Goal: Transaction & Acquisition: Obtain resource

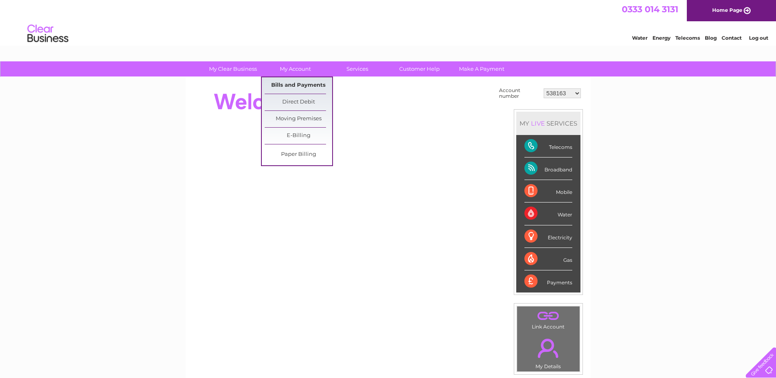
click at [284, 84] on link "Bills and Payments" at bounding box center [299, 85] width 68 height 16
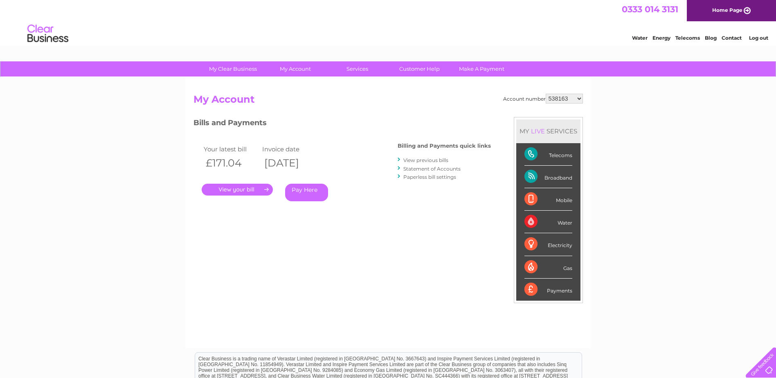
click at [241, 189] on link "." at bounding box center [237, 190] width 71 height 12
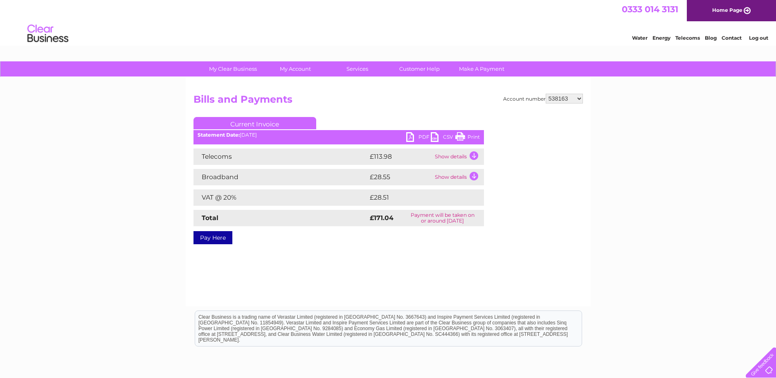
click at [410, 134] on link "PDF" at bounding box center [418, 138] width 25 height 12
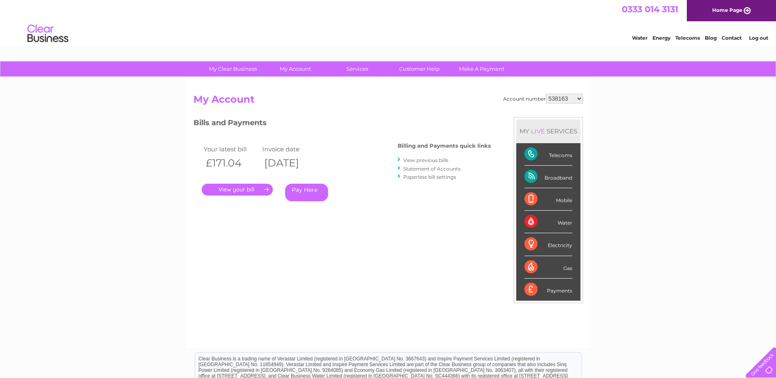
click at [579, 97] on select "538163 538172 543332 543347 543348 543349 543350 543351 543353 543354 543355 56…" at bounding box center [564, 99] width 37 height 10
select select "538172"
click at [546, 94] on select "538163 538172 543332 543347 543348 543349 543350 543351 543353 543354 543355 56…" at bounding box center [564, 99] width 37 height 10
click at [237, 189] on link "." at bounding box center [237, 190] width 71 height 12
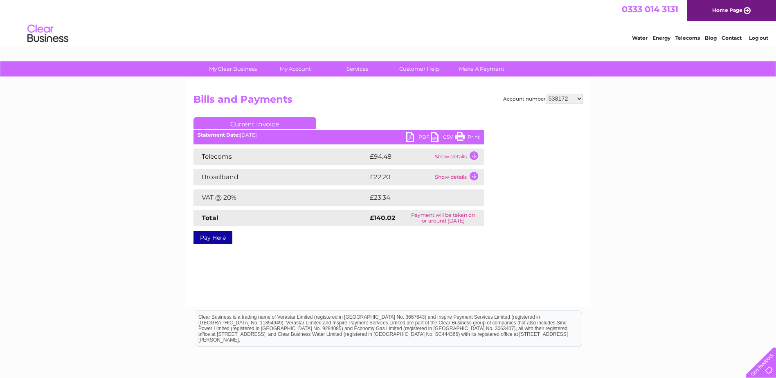
click at [412, 137] on link "PDF" at bounding box center [418, 138] width 25 height 12
click at [578, 97] on select "538163 538172 543332 543347 543348 543349 543350 543351 543353 543354 543355 56…" at bounding box center [564, 99] width 37 height 10
select select "543332"
click at [546, 94] on select "538163 538172 543332 543347 543348 543349 543350 543351 543353 543354 543355 56…" at bounding box center [564, 99] width 37 height 10
click at [408, 135] on link "PDF" at bounding box center [418, 138] width 25 height 12
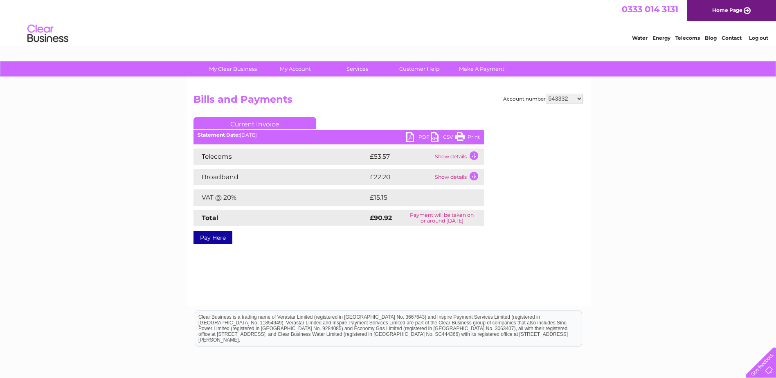
click at [580, 97] on select "538163 538172 543332 543347 543348 543349 543350 543351 543353 543354 543355 56…" at bounding box center [564, 99] width 37 height 10
select select "543347"
click at [546, 94] on select "538163 538172 543332 543347 543348 543349 543350 543351 543353 543354 543355 56…" at bounding box center [564, 99] width 37 height 10
click at [412, 135] on link "PDF" at bounding box center [418, 138] width 25 height 12
click at [579, 97] on select "538163 538172 543332 543347 543348 543349 543350 543351 543353 543354 543355 56…" at bounding box center [564, 99] width 37 height 10
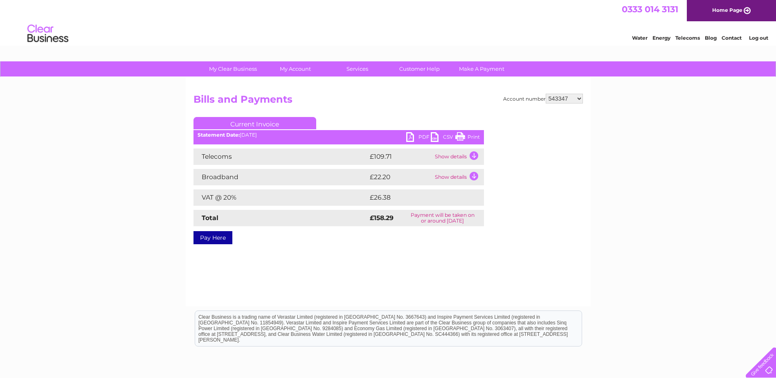
select select "543348"
click at [546, 94] on select "538163 538172 543332 543347 543348 543349 543350 543351 543353 543354 543355 56…" at bounding box center [564, 99] width 37 height 10
click at [409, 133] on link "PDF" at bounding box center [418, 138] width 25 height 12
click at [581, 98] on select "538163 538172 543332 543347 543348 543349 543350 543351 543353 543354 543355 56…" at bounding box center [564, 99] width 37 height 10
select select "543349"
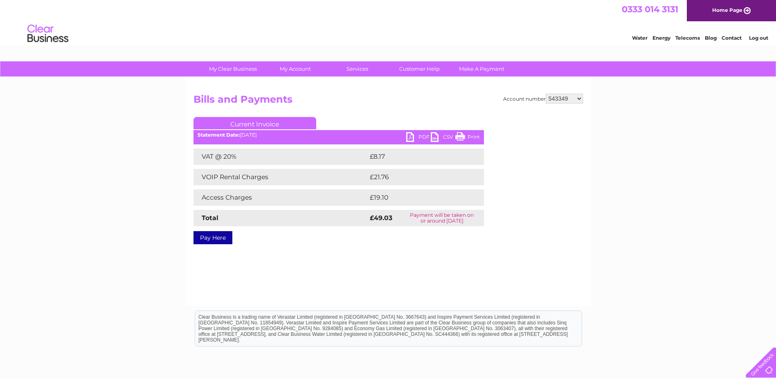
click at [546, 94] on select "538163 538172 543332 543347 543348 543349 543350 543351 543353 543354 543355 56…" at bounding box center [564, 99] width 37 height 10
click at [410, 137] on link "PDF" at bounding box center [418, 138] width 25 height 12
click at [581, 98] on select "538163 538172 543332 543347 543348 543349 543350 543351 543353 543354 543355 56…" at bounding box center [564, 99] width 37 height 10
select select "543350"
click at [546, 94] on select "538163 538172 543332 543347 543348 543349 543350 543351 543353 543354 543355 56…" at bounding box center [564, 99] width 37 height 10
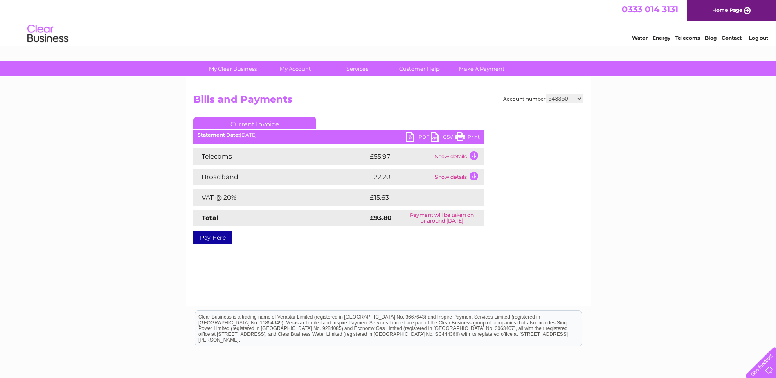
click at [410, 132] on ul "Current Invoice" at bounding box center [339, 124] width 291 height 15
click at [409, 136] on link "PDF" at bounding box center [418, 138] width 25 height 12
click at [579, 96] on select "538163 538172 543332 543347 543348 543349 543350 543351 543353 543354 543355 56…" at bounding box center [564, 99] width 37 height 10
select select "543351"
click at [546, 94] on select "538163 538172 543332 543347 543348 543349 543350 543351 543353 543354 543355 56…" at bounding box center [564, 99] width 37 height 10
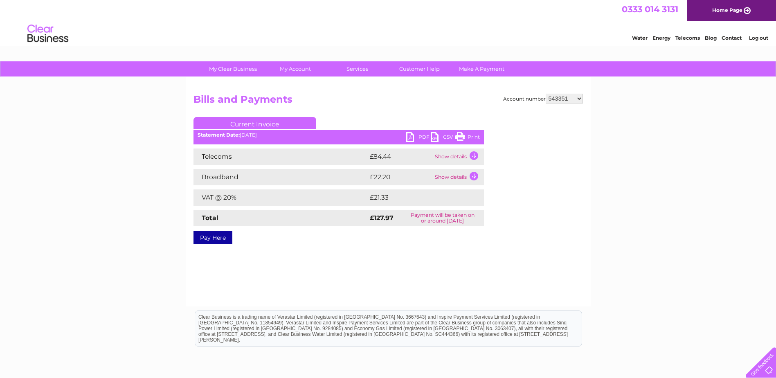
click at [411, 136] on link "PDF" at bounding box center [418, 138] width 25 height 12
click at [581, 99] on select "538163 538172 543332 543347 543348 543349 543350 543351 543353 543354 543355 56…" at bounding box center [564, 99] width 37 height 10
select select "543353"
click at [546, 94] on select "538163 538172 543332 543347 543348 543349 543350 543351 543353 543354 543355 56…" at bounding box center [564, 99] width 37 height 10
click at [411, 136] on link "PDF" at bounding box center [418, 138] width 25 height 12
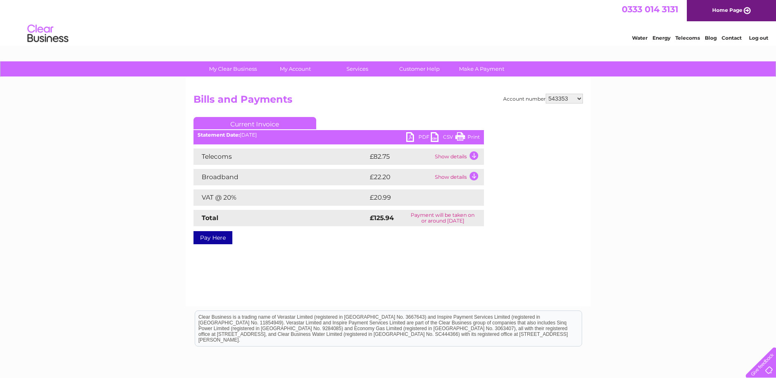
click at [579, 97] on select "538163 538172 543332 543347 543348 543349 543350 543351 543353 543354 543355 56…" at bounding box center [564, 99] width 37 height 10
select select "543354"
click at [546, 94] on select "538163 538172 543332 543347 543348 543349 543350 543351 543353 543354 543355 56…" at bounding box center [564, 99] width 37 height 10
click at [408, 135] on link "PDF" at bounding box center [418, 138] width 25 height 12
click at [580, 99] on select "538163 538172 543332 543347 543348 543349 543350 543351 543353 543354 543355 56…" at bounding box center [564, 99] width 37 height 10
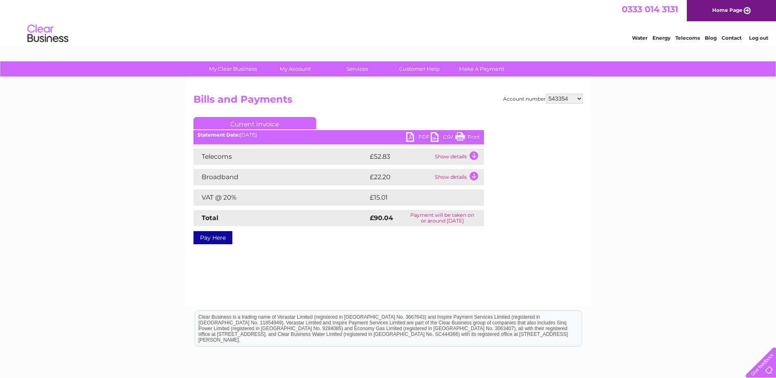
select select "543355"
click at [546, 94] on select "538163 538172 543332 543347 543348 543349 543350 543351 543353 543354 543355 56…" at bounding box center [564, 99] width 37 height 10
click at [410, 134] on link "PDF" at bounding box center [418, 138] width 25 height 12
click at [579, 99] on select "538163 538172 543332 543347 543348 543349 543350 543351 543353 543354 543355 56…" at bounding box center [564, 99] width 37 height 10
select select "562493"
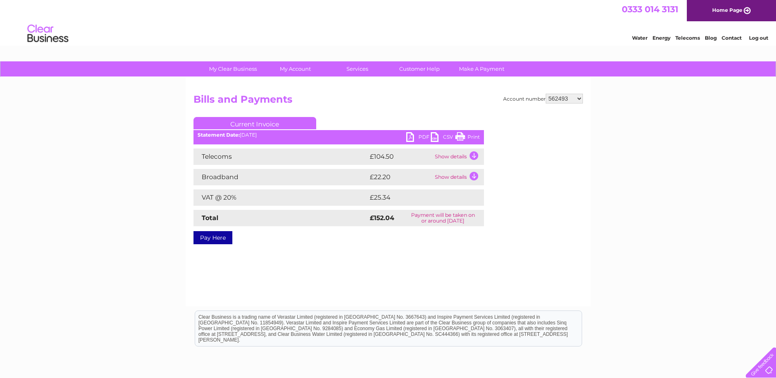
click at [546, 94] on select "538163 538172 543332 543347 543348 543349 543350 543351 543353 543354 543355 56…" at bounding box center [564, 99] width 37 height 10
click at [408, 135] on link "PDF" at bounding box center [418, 138] width 25 height 12
click at [579, 98] on select "538163 538172 543332 543347 543348 543349 543350 543351 543353 543354 543355 56…" at bounding box center [564, 99] width 37 height 10
select select "945035"
click at [546, 94] on select "538163 538172 543332 543347 543348 543349 543350 543351 543353 543354 543355 56…" at bounding box center [564, 99] width 37 height 10
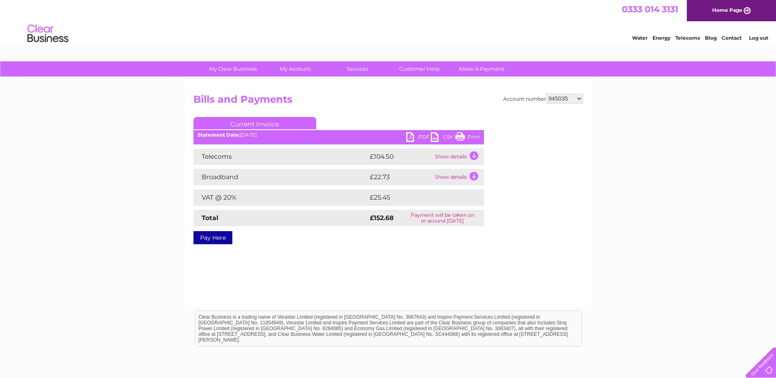
click at [410, 135] on link "PDF" at bounding box center [418, 138] width 25 height 12
click at [580, 99] on select "538163 538172 543332 543347 543348 543349 543350 543351 543353 543354 543355 56…" at bounding box center [564, 99] width 37 height 10
select select "1138930"
click at [546, 94] on select "538163 538172 543332 543347 543348 543349 543350 543351 543353 543354 543355 56…" at bounding box center [564, 99] width 37 height 10
click at [411, 137] on link "PDF" at bounding box center [418, 138] width 25 height 12
